Goal: Task Accomplishment & Management: Manage account settings

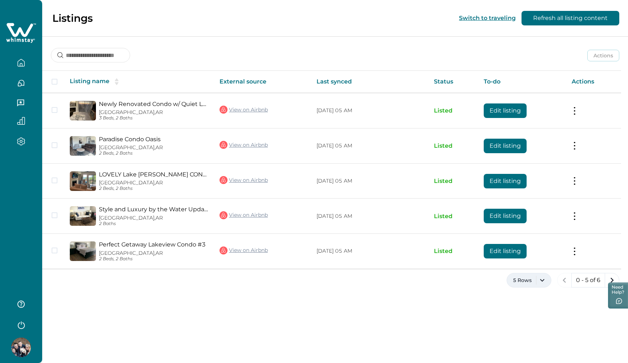
click at [548, 276] on button "5 Rows" at bounding box center [528, 280] width 45 height 15
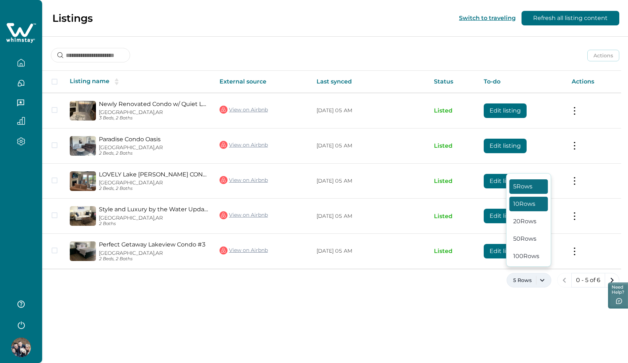
click at [522, 207] on button "10 Rows" at bounding box center [528, 204] width 39 height 15
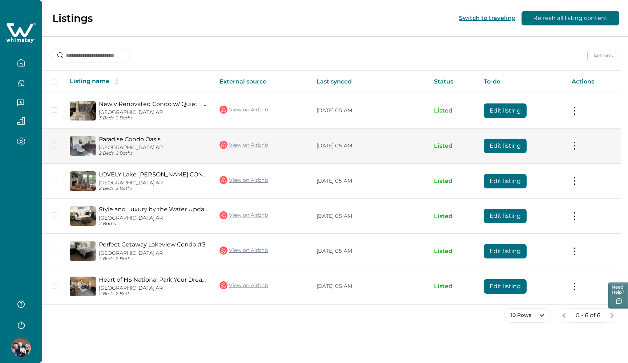
click at [149, 134] on td "Paradise [GEOGRAPHIC_DATA], [GEOGRAPHIC_DATA] 2 Beds, 2 Baths" at bounding box center [139, 145] width 150 height 35
click at [148, 137] on link "Paradise Condo Oasis" at bounding box center [153, 139] width 109 height 7
click at [496, 149] on button "Edit listing" at bounding box center [504, 146] width 43 height 15
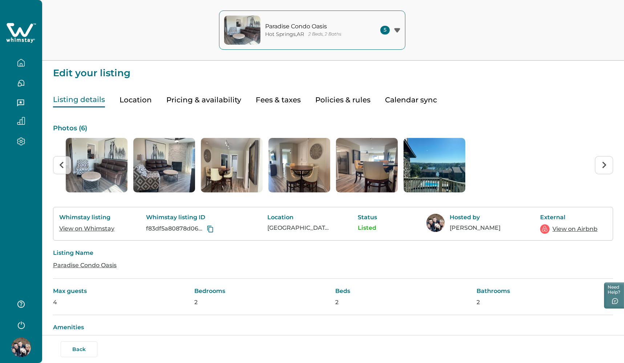
click at [72, 130] on p "Photos ( 6 )" at bounding box center [333, 128] width 560 height 7
click at [94, 166] on img "1 of 6" at bounding box center [97, 165] width 62 height 54
click at [153, 165] on img "2 of 6" at bounding box center [164, 165] width 62 height 54
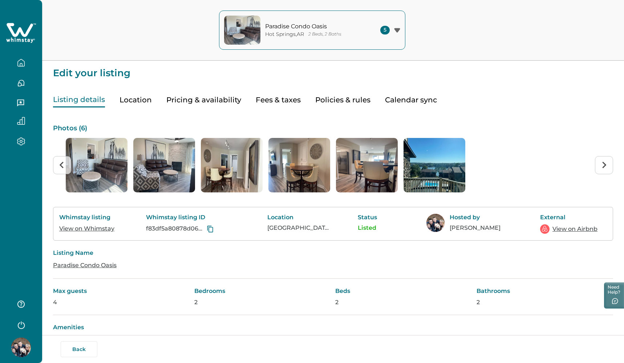
click at [370, 157] on img "5 of 6" at bounding box center [367, 165] width 62 height 54
click at [74, 129] on p "Photos ( 6 )" at bounding box center [333, 128] width 560 height 7
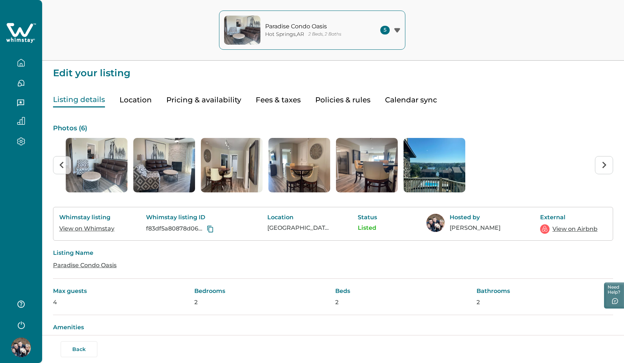
click at [69, 130] on p "Photos ( 6 )" at bounding box center [333, 128] width 560 height 7
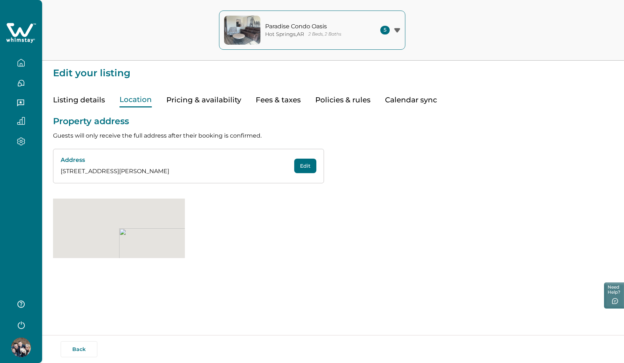
click at [143, 93] on button "Location" at bounding box center [136, 100] width 32 height 15
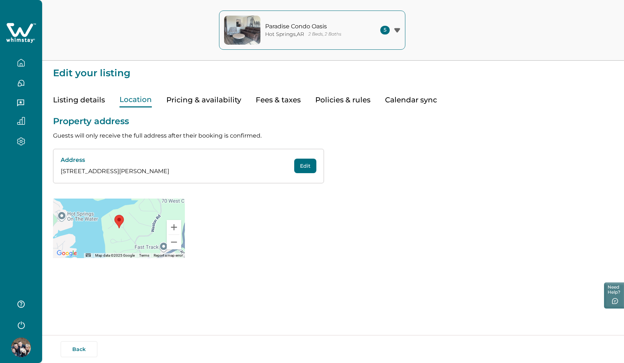
click at [178, 97] on button "Pricing & availability" at bounding box center [203, 100] width 75 height 15
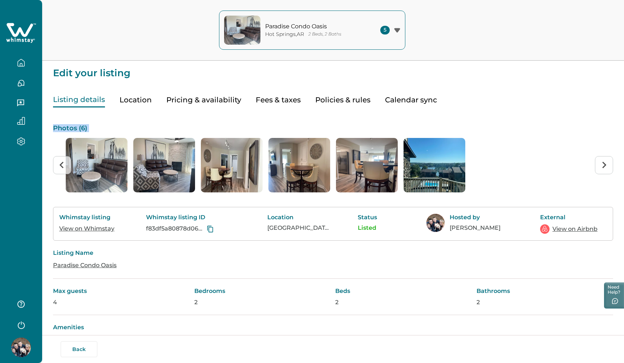
click at [78, 103] on button "Listing details" at bounding box center [79, 100] width 52 height 15
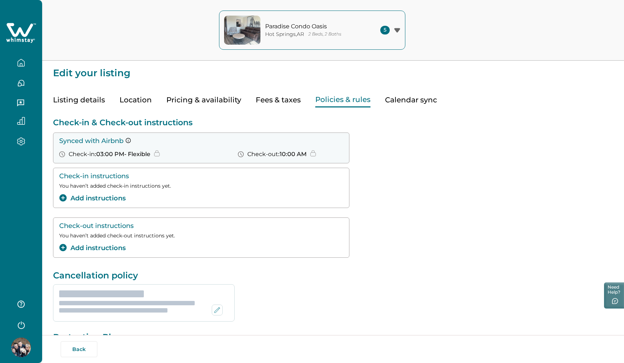
click at [321, 98] on button "Policies & rules" at bounding box center [342, 100] width 55 height 15
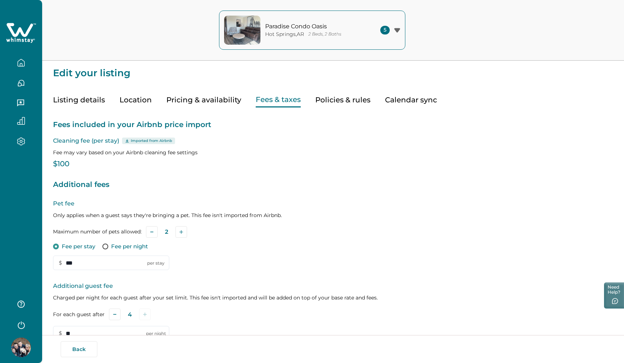
type input "**"
type input "*"
type input "***"
click at [285, 98] on button "Fees & taxes" at bounding box center [278, 100] width 45 height 15
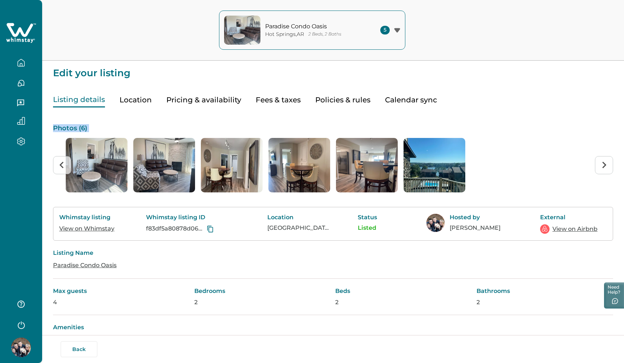
click at [80, 96] on button "Listing details" at bounding box center [79, 100] width 52 height 15
click at [101, 228] on link "View on Whimstay" at bounding box center [86, 228] width 55 height 7
click at [268, 264] on div "Listing Name Paradise Condo Oasis" at bounding box center [333, 260] width 560 height 38
